Goal: Task Accomplishment & Management: Complete application form

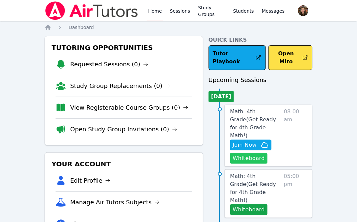
click at [253, 153] on button "Whiteboard" at bounding box center [249, 158] width 38 height 11
click at [263, 141] on icon "button" at bounding box center [265, 145] width 8 height 8
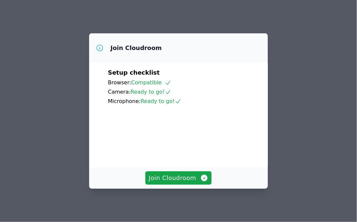
click at [256, 22] on div "Join Cloudroom Setup checklist Browser: Compatible Camera: Ready to go! Microph…" at bounding box center [178, 111] width 357 height 222
click at [183, 182] on span "Join Cloudroom" at bounding box center [179, 177] width 60 height 9
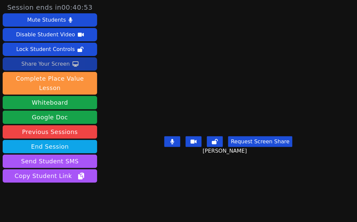
click at [53, 64] on div "Share Your Screen" at bounding box center [45, 64] width 49 height 11
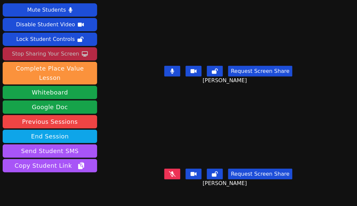
scroll to position [13, 0]
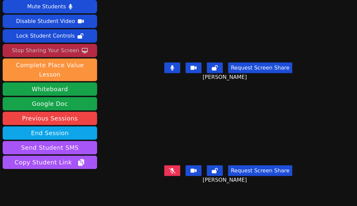
click at [176, 164] on div "Request Screen Share Laveah Griffin" at bounding box center [228, 176] width 171 height 27
click at [176, 170] on icon at bounding box center [172, 170] width 7 height 5
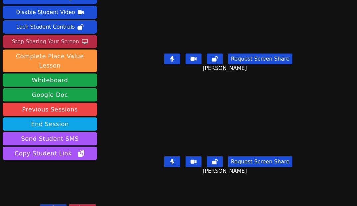
scroll to position [24, 0]
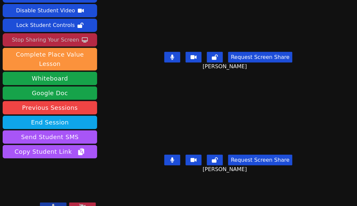
click at [175, 161] on icon at bounding box center [173, 160] width 4 height 5
click at [156, 93] on div "Laveah Griffin" at bounding box center [228, 118] width 171 height 70
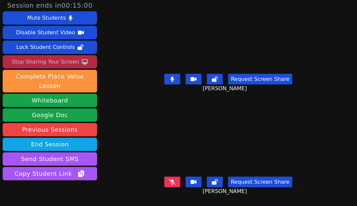
scroll to position [0, 0]
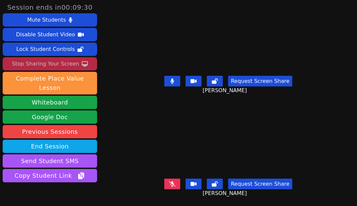
click at [175, 80] on icon at bounding box center [173, 81] width 4 height 5
click at [174, 77] on button at bounding box center [173, 81] width 16 height 11
click at [156, 107] on div "Laveah Griffin" at bounding box center [228, 142] width 171 height 70
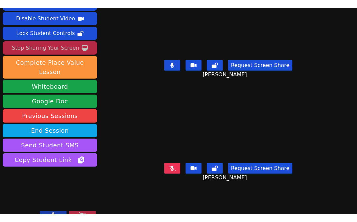
scroll to position [21, 0]
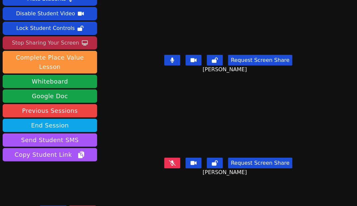
click at [75, 42] on div "Stop Sharing Your Screen" at bounding box center [45, 43] width 67 height 11
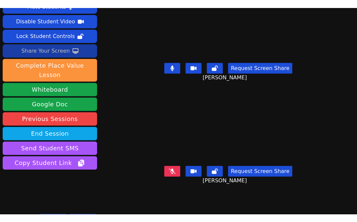
scroll to position [8, 0]
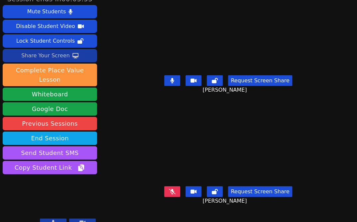
click at [75, 58] on icon at bounding box center [76, 55] width 6 height 5
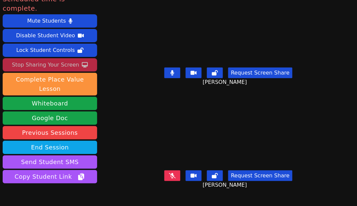
click at [62, 60] on div "Stop Sharing Your Screen" at bounding box center [45, 65] width 67 height 11
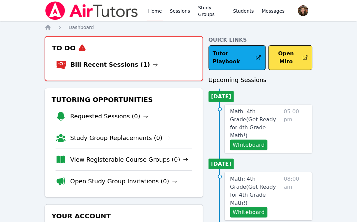
click at [84, 70] on li "Bill Recent Sessions (1)" at bounding box center [124, 64] width 136 height 21
click at [82, 65] on link "Bill Recent Sessions (1)" at bounding box center [115, 64] width 88 height 9
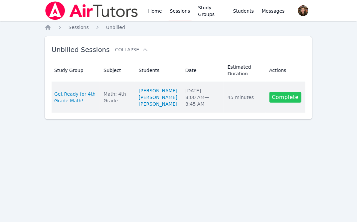
click at [285, 103] on link "Complete" at bounding box center [286, 97] width 32 height 11
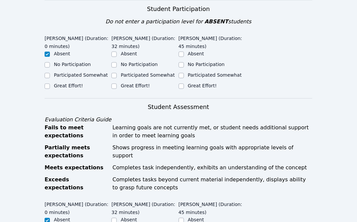
scroll to position [173, 0]
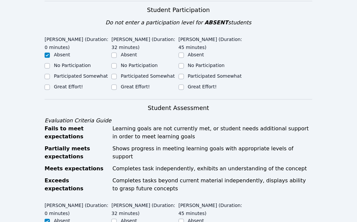
click at [132, 73] on label "Participated Somewhat" at bounding box center [148, 75] width 54 height 5
click at [117, 74] on input "Participated Somewhat" at bounding box center [114, 76] width 5 height 5
checkbox input "true"
click at [187, 83] on div "Great Effort!" at bounding box center [212, 87] width 67 height 8
click at [186, 83] on div "Great Effort!" at bounding box center [212, 87] width 67 height 8
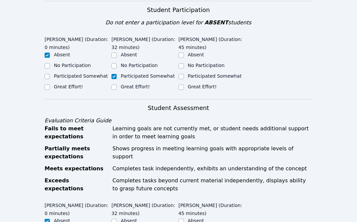
scroll to position [203, 0]
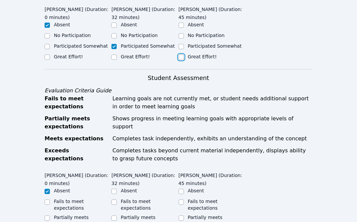
click at [179, 55] on input "Great Effort!" at bounding box center [181, 57] width 5 height 5
checkbox input "true"
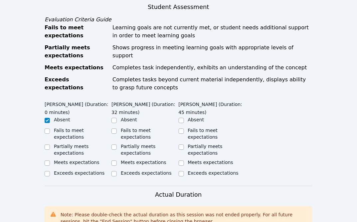
scroll to position [276, 0]
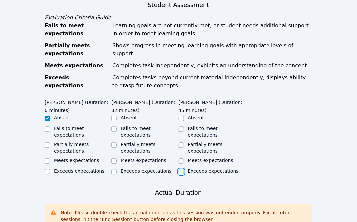
click at [180, 169] on input "Exceeds expectations" at bounding box center [181, 171] width 5 height 5
checkbox input "true"
click at [181, 159] on input "Meets expectations" at bounding box center [181, 161] width 5 height 5
checkbox input "true"
checkbox input "false"
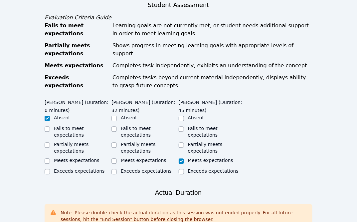
click at [133, 158] on label "Meets expectations" at bounding box center [144, 160] width 46 height 5
click at [117, 159] on input "Meets expectations" at bounding box center [114, 161] width 5 height 5
checkbox input "true"
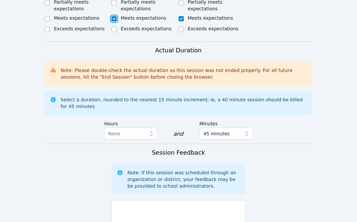
scroll to position [440, 0]
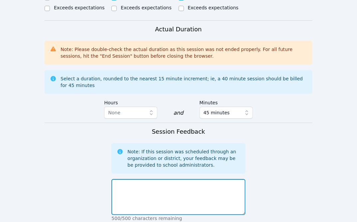
click at [139, 179] on textarea at bounding box center [179, 197] width 134 height 36
type textarea "R"
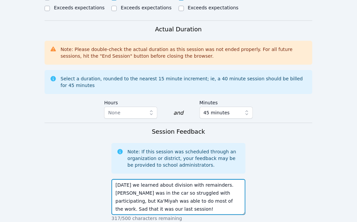
type textarea "Today we learned about division with remainders. Laveah was in the car so strug…"
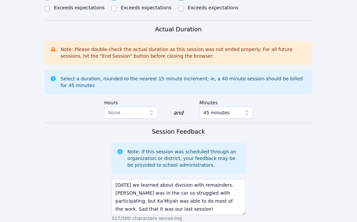
scroll to position [544, 0]
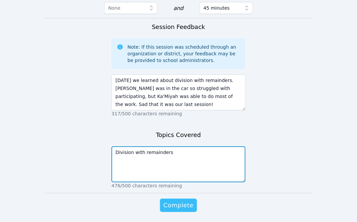
type textarea "Division with remainders"
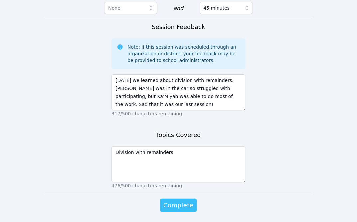
click at [183, 199] on button "Complete" at bounding box center [178, 205] width 37 height 13
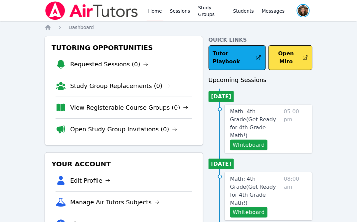
click at [306, 9] on span "button" at bounding box center [303, 10] width 14 height 15
click at [272, 35] on button "Logout" at bounding box center [277, 38] width 64 height 12
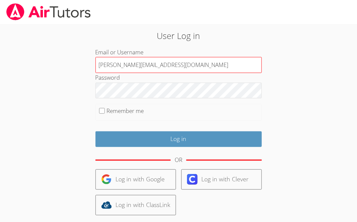
click at [153, 63] on input "geier.roxy@gmail.com" at bounding box center [179, 65] width 167 height 16
type input "roxannesego+admin@airtutors.org"
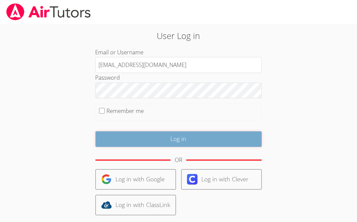
click at [163, 142] on input "Log in" at bounding box center [179, 139] width 167 height 16
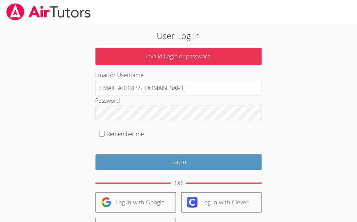
click at [161, 133] on fieldset "Remember me" at bounding box center [179, 135] width 167 height 17
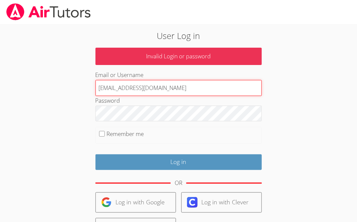
click at [202, 93] on input "[EMAIL_ADDRESS][DOMAIN_NAME]" at bounding box center [179, 88] width 167 height 16
type input "geier.roxy@gmail.com"
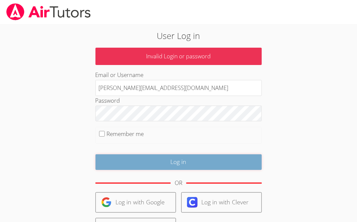
click at [180, 167] on input "Log in" at bounding box center [179, 162] width 167 height 16
